Goal: Check status: Check status

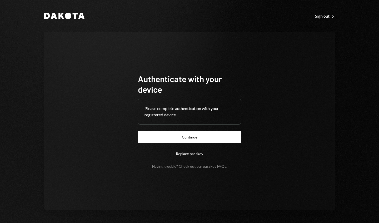
click at [229, 132] on button "Continue" at bounding box center [189, 137] width 103 height 12
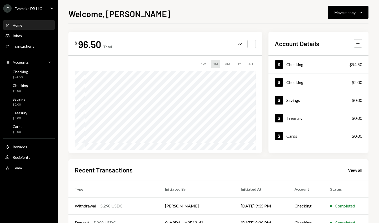
click at [336, 63] on div "Dollar Checking $94.50" at bounding box center [319, 64] width 100 height 17
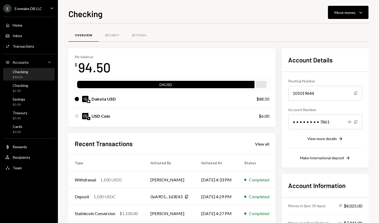
click at [351, 123] on icon "Show" at bounding box center [350, 122] width 4 height 4
click at [356, 13] on div "Move money" at bounding box center [345, 13] width 21 height 6
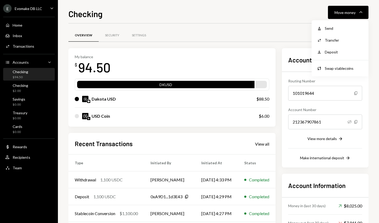
click at [343, 53] on div "Deposit" at bounding box center [344, 52] width 38 height 6
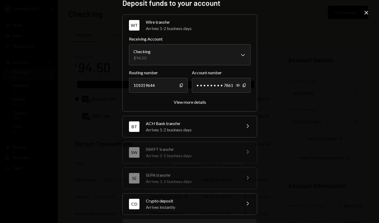
scroll to position [9, 0]
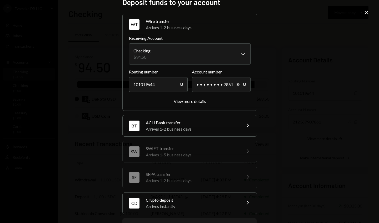
click at [238, 120] on div "BT ACH Bank transfer Arrives 1-2 business days Chevron Right" at bounding box center [190, 125] width 134 height 21
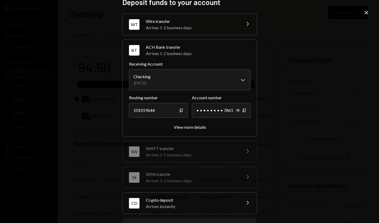
click at [203, 125] on div "View more details" at bounding box center [190, 127] width 32 height 5
